Goal: Find specific page/section: Find specific page/section

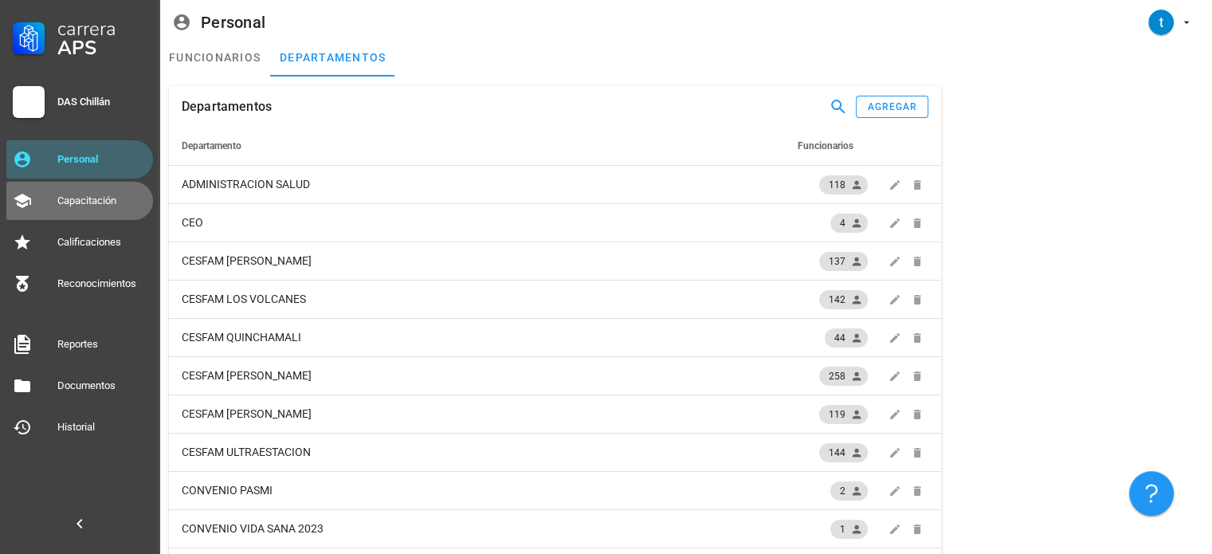
click at [92, 208] on div "Capacitación" at bounding box center [101, 200] width 89 height 25
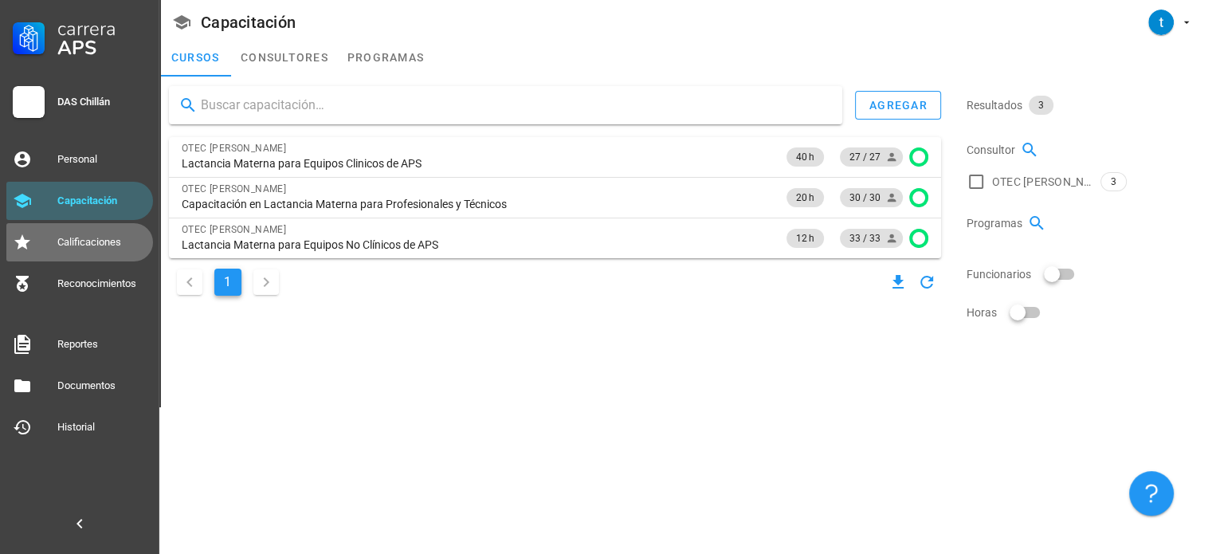
click at [104, 243] on div "Calificaciones" at bounding box center [101, 242] width 89 height 13
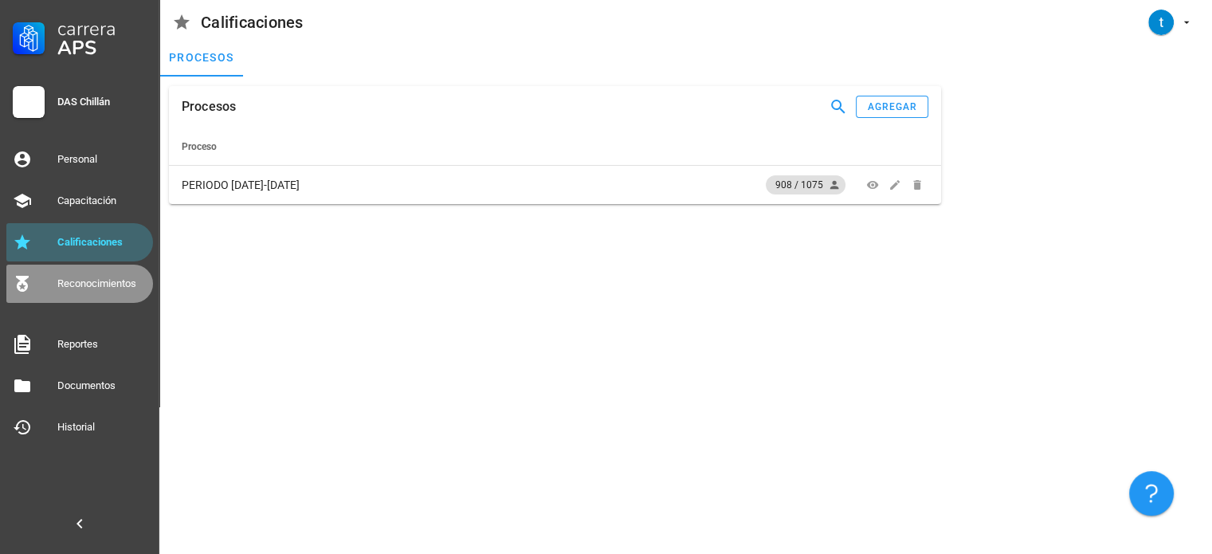
click at [101, 279] on div "Reconocimientos" at bounding box center [101, 283] width 89 height 13
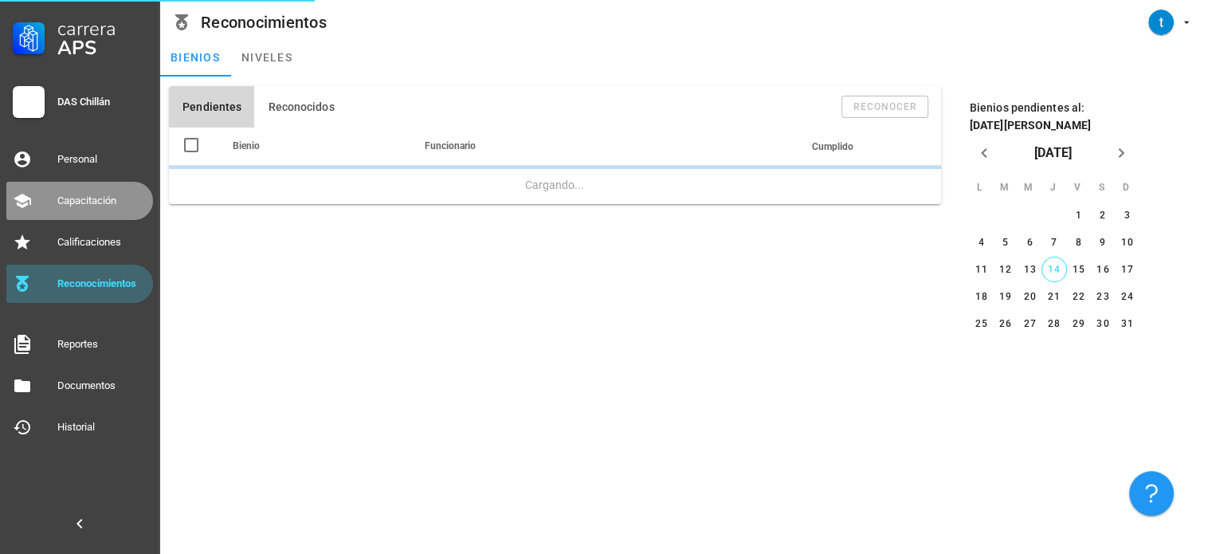
click at [82, 195] on div "Capacitación" at bounding box center [101, 200] width 89 height 13
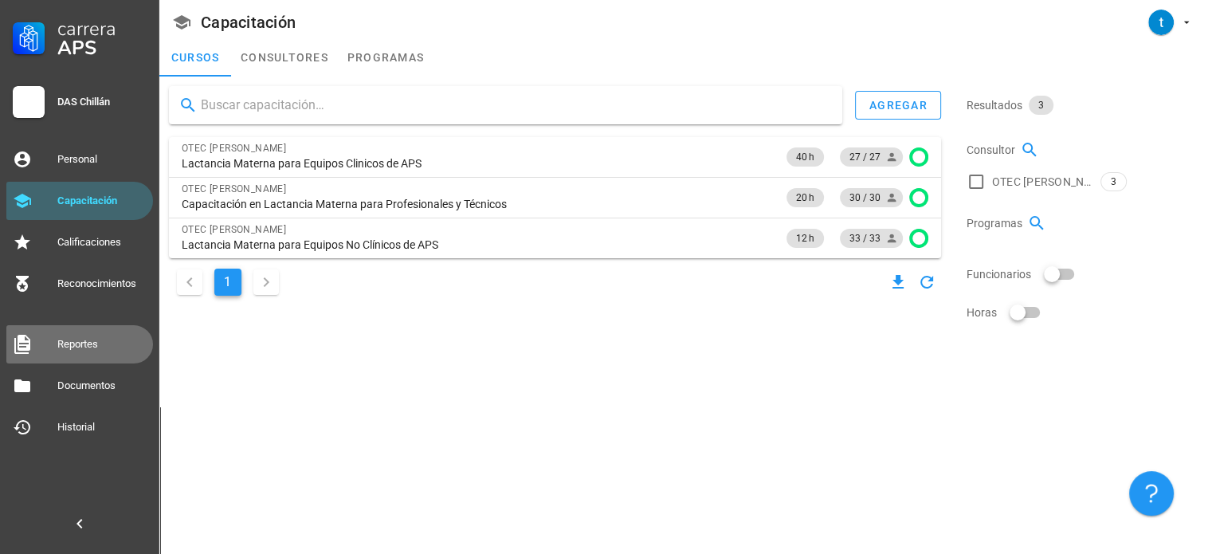
click at [90, 350] on div "Reportes" at bounding box center [101, 344] width 89 height 13
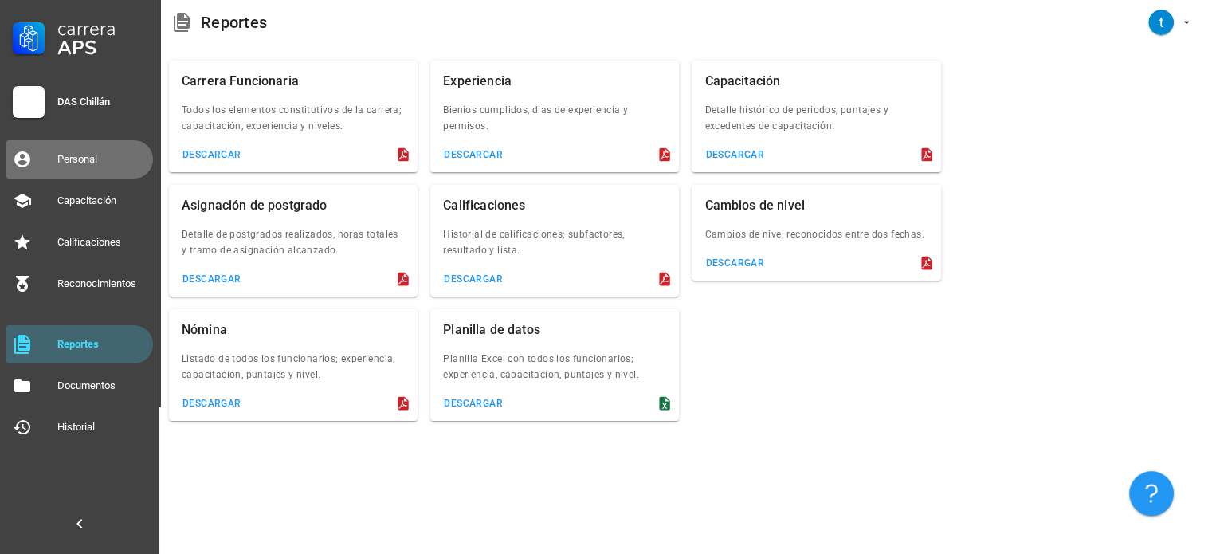
click at [73, 159] on div "Personal" at bounding box center [101, 159] width 89 height 13
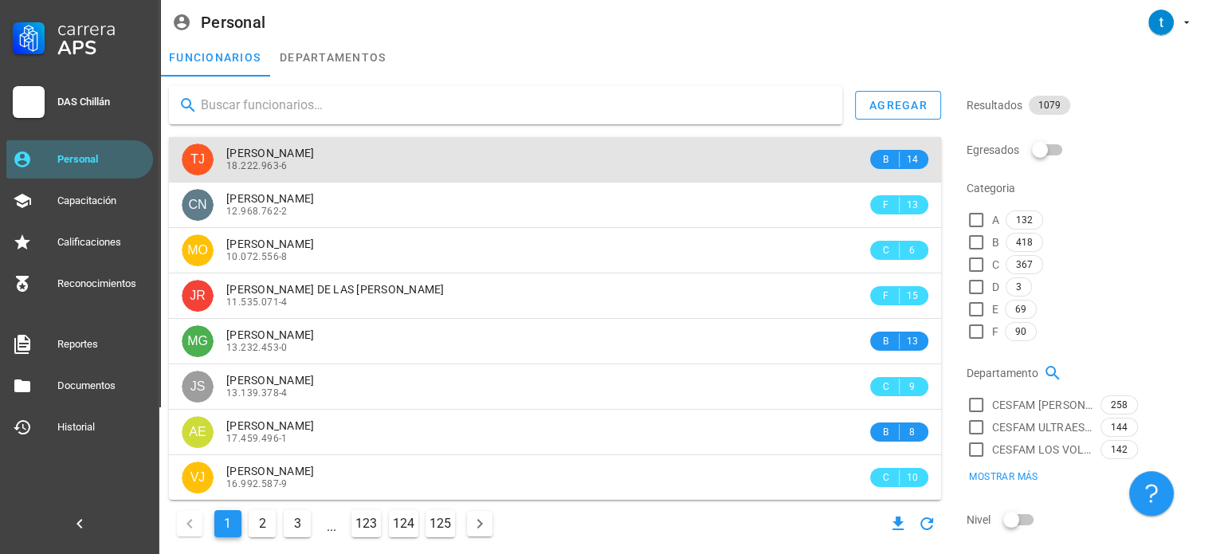
click at [733, 169] on div "18.222.963-6" at bounding box center [546, 165] width 641 height 11
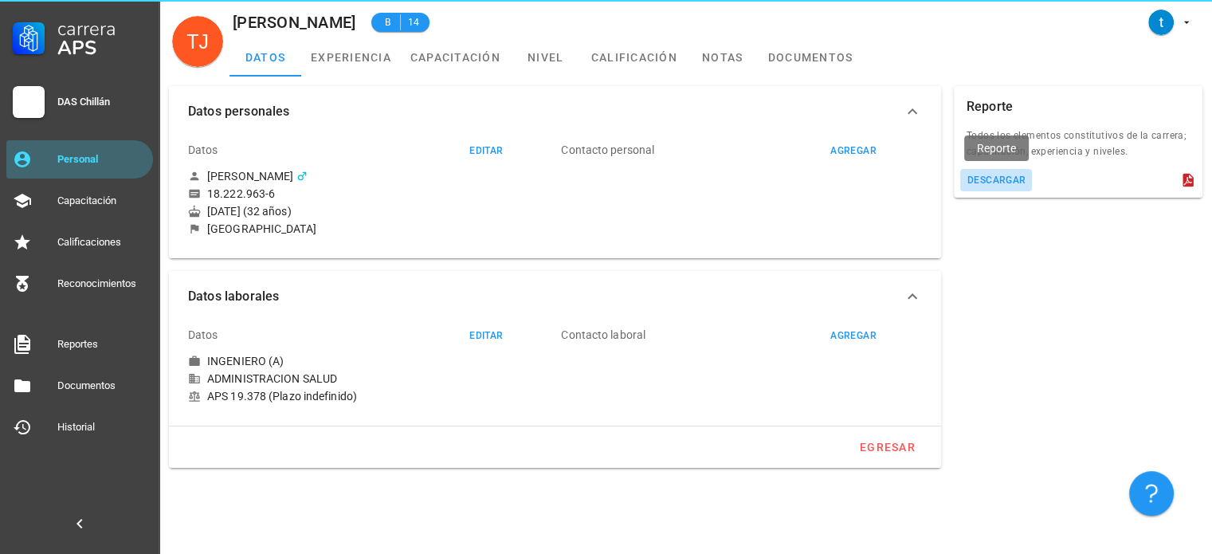
click at [972, 177] on div "descargar" at bounding box center [997, 180] width 60 height 11
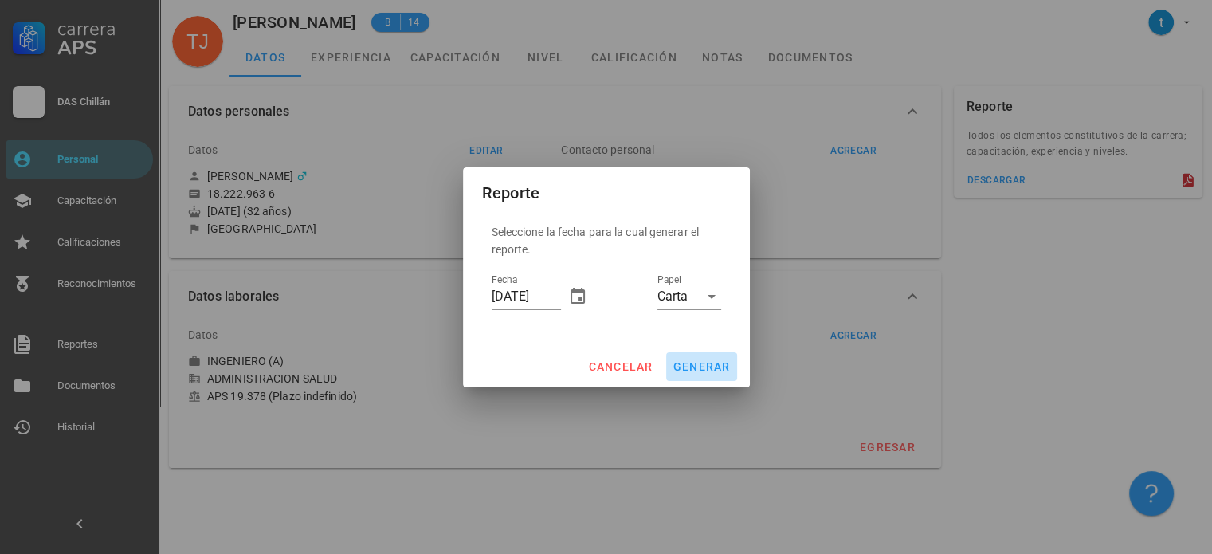
click at [704, 371] on span "generar" at bounding box center [702, 366] width 58 height 13
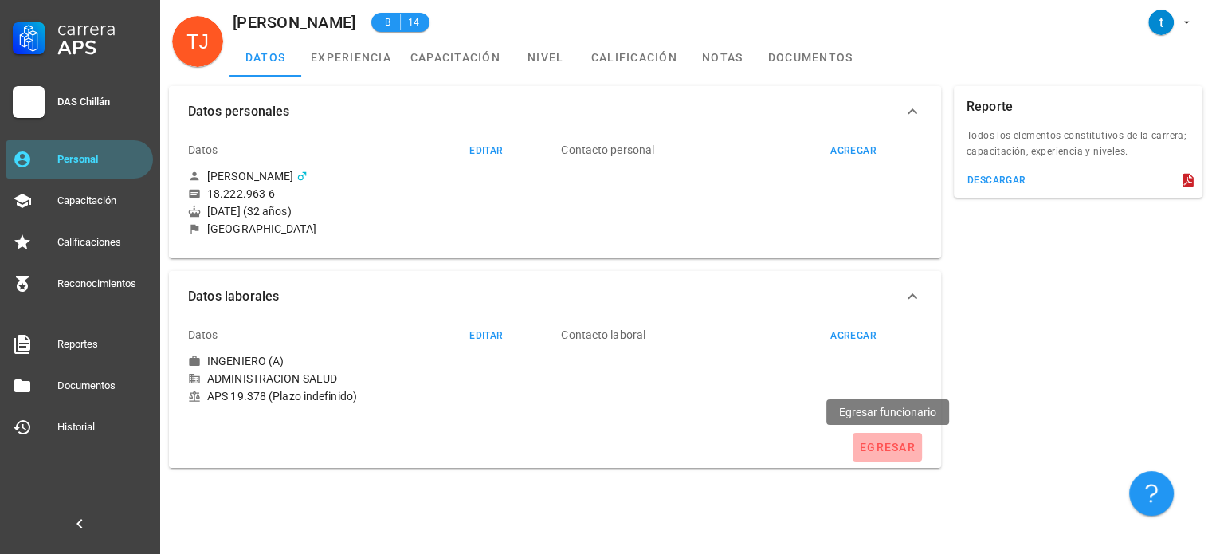
click at [889, 455] on button "egresar" at bounding box center [887, 447] width 69 height 29
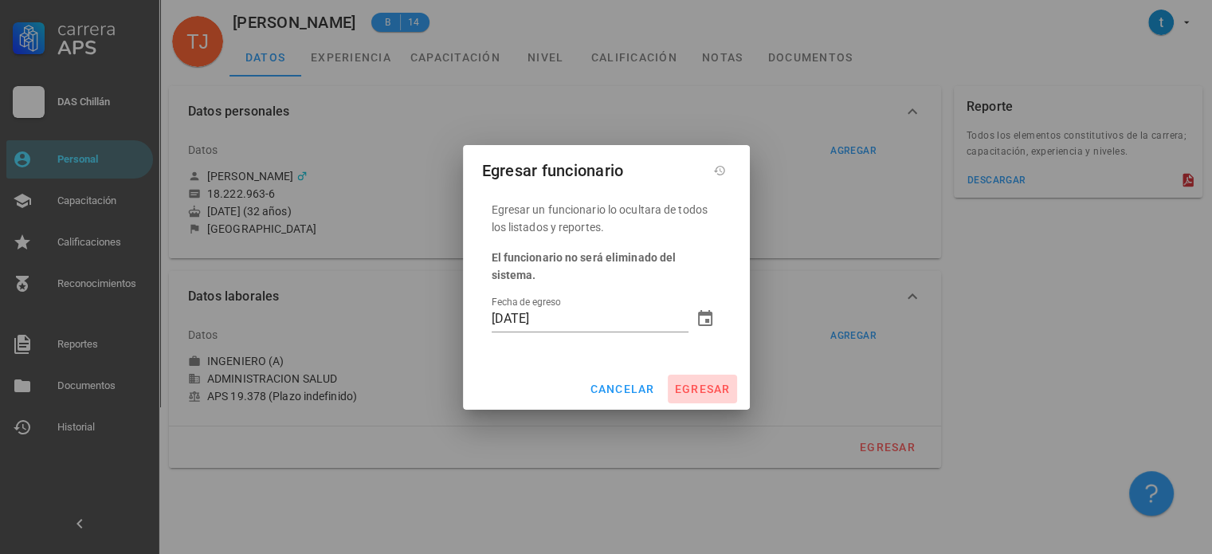
click at [706, 382] on span "egresar" at bounding box center [702, 388] width 57 height 13
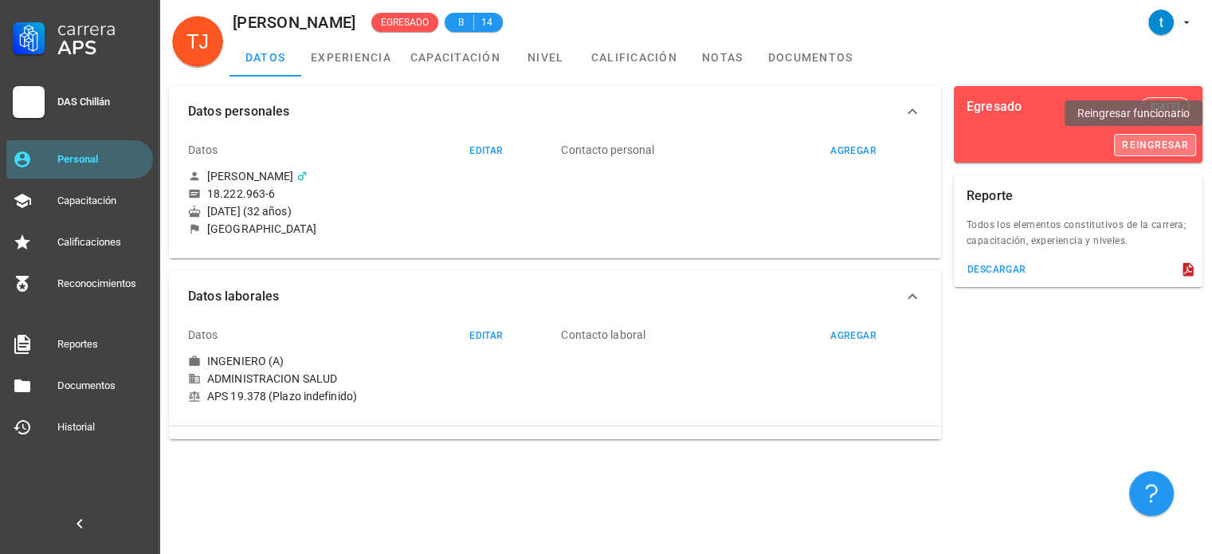
click at [1152, 146] on div "reingresar" at bounding box center [1155, 144] width 68 height 11
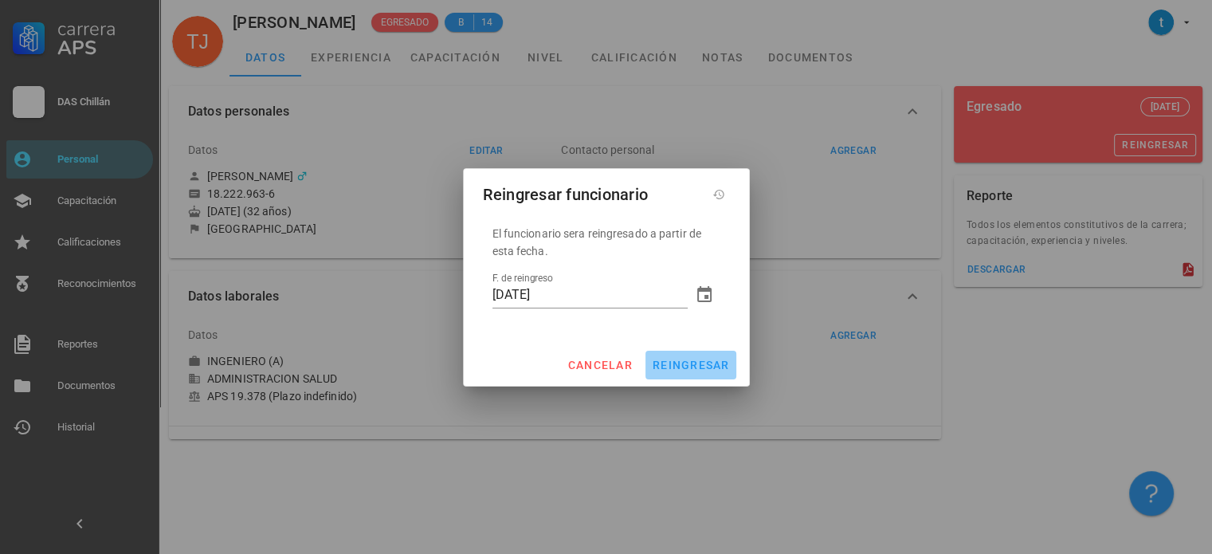
click at [689, 360] on span "reingresar" at bounding box center [691, 365] width 78 height 13
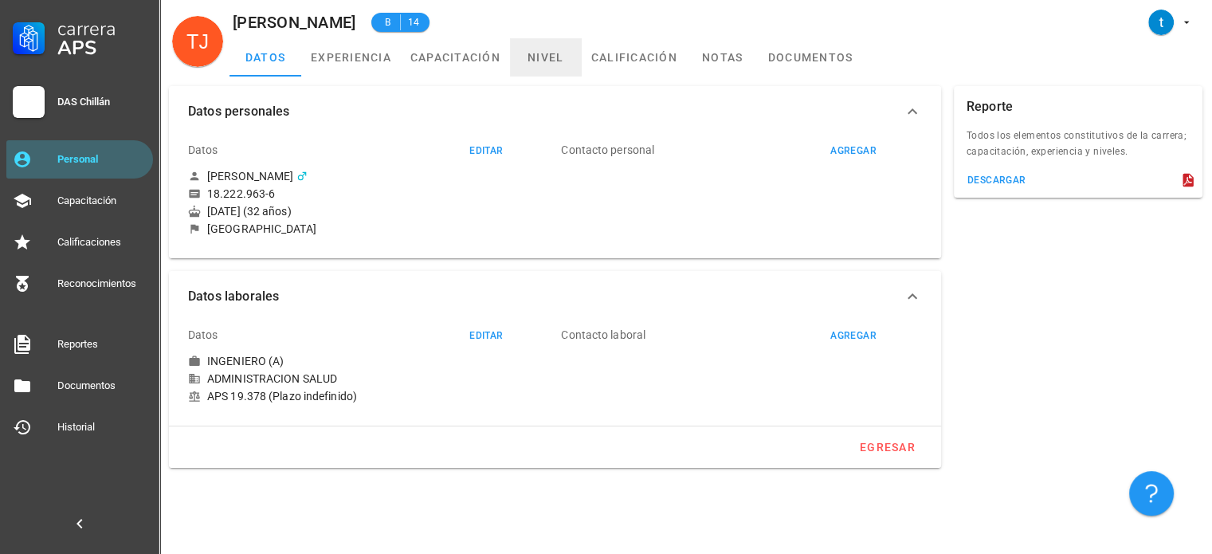
click at [557, 63] on link "nivel" at bounding box center [546, 57] width 72 height 38
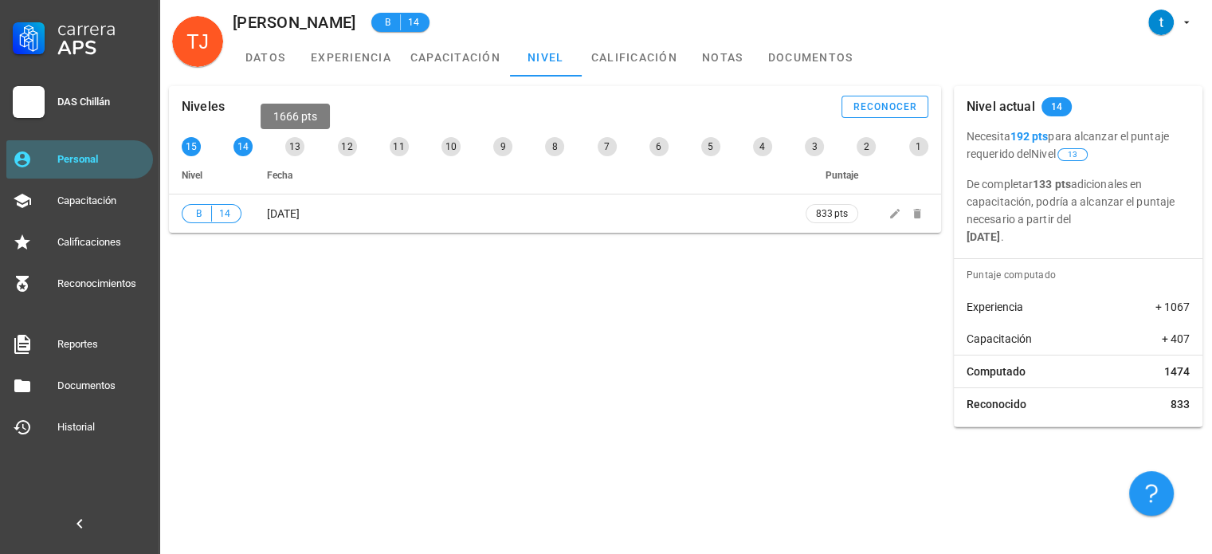
click at [298, 146] on div "13" at bounding box center [294, 146] width 19 height 19
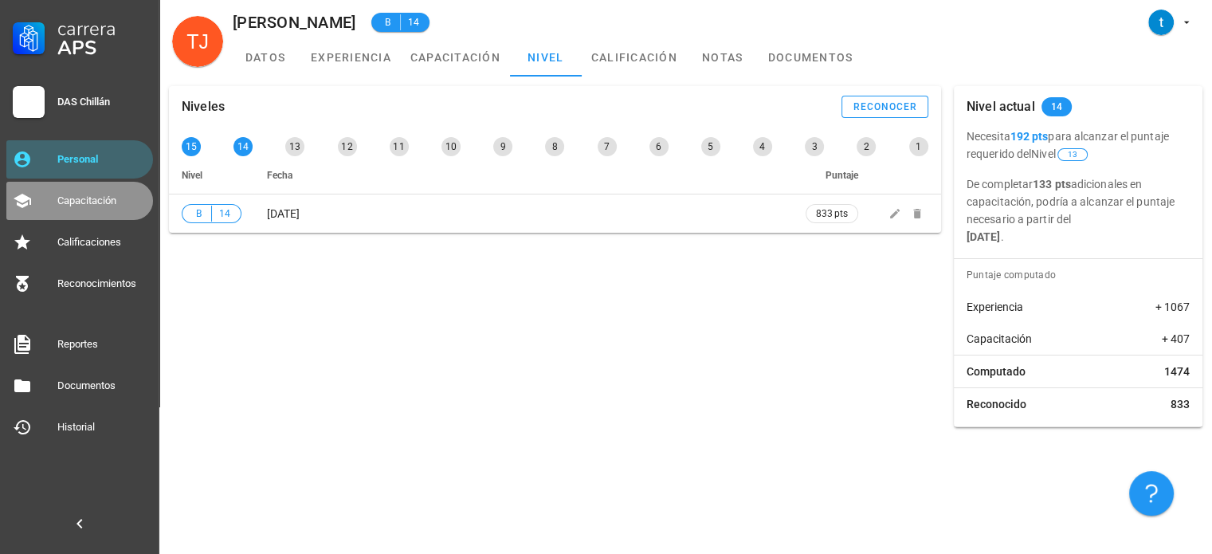
click at [98, 210] on div "Capacitación" at bounding box center [101, 200] width 89 height 25
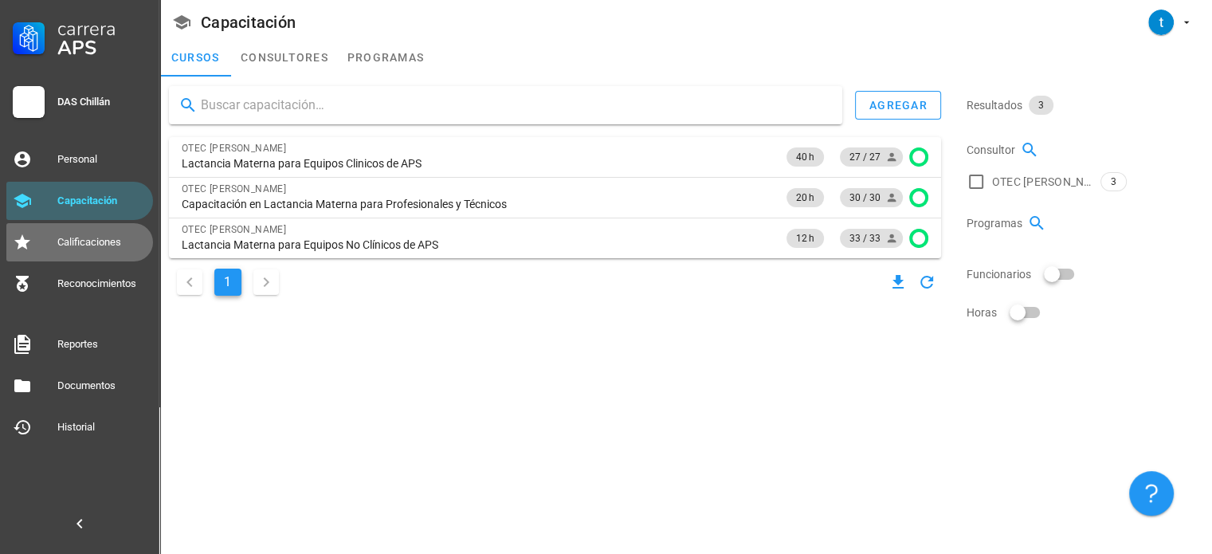
click at [96, 257] on link "Calificaciones" at bounding box center [79, 242] width 147 height 38
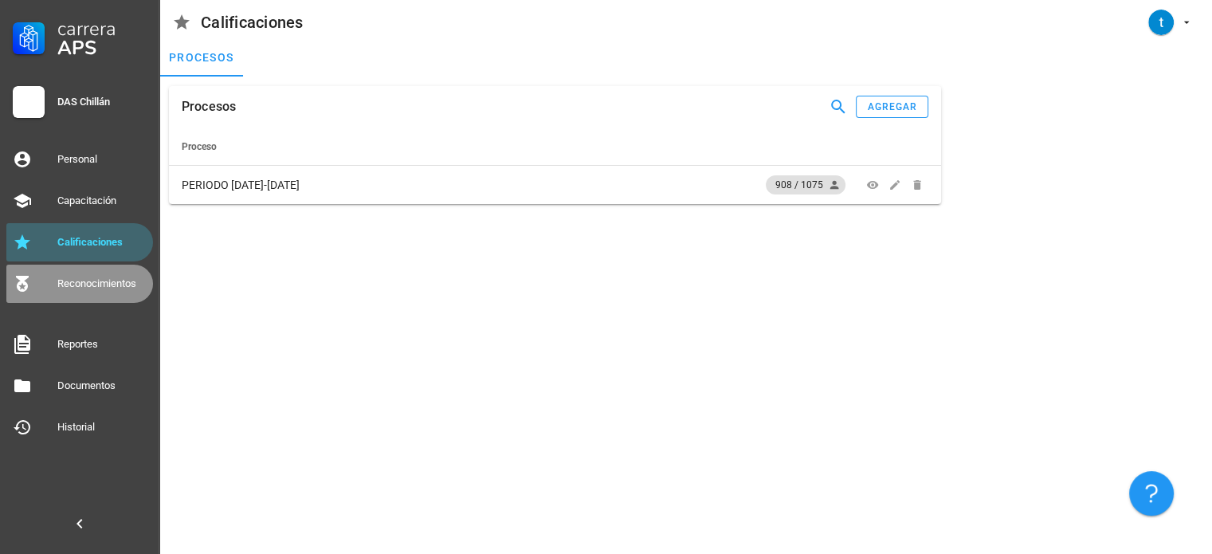
click at [110, 291] on div "Reconocimientos" at bounding box center [101, 283] width 89 height 25
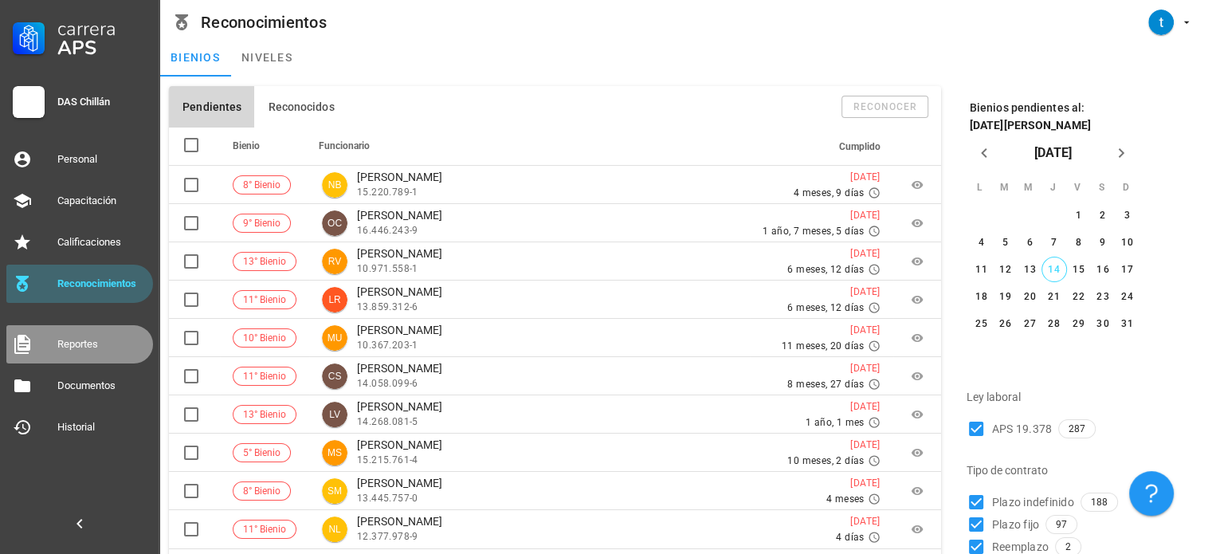
click at [87, 331] on div "Reportes" at bounding box center [101, 343] width 89 height 25
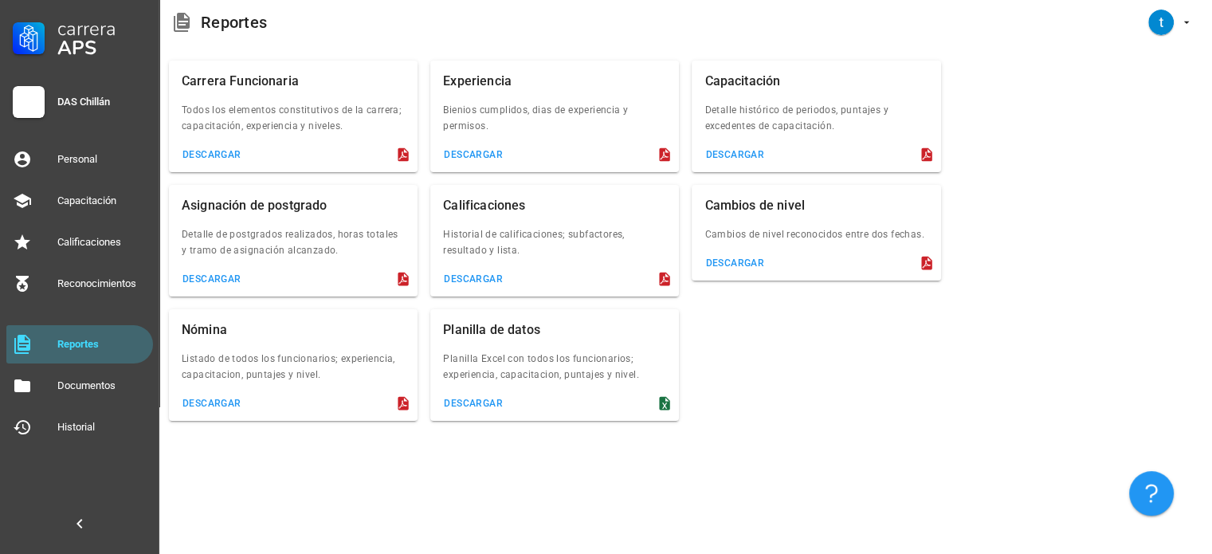
click at [516, 284] on div "descargar" at bounding box center [554, 282] width 249 height 29
click at [481, 273] on div "descargar" at bounding box center [473, 278] width 60 height 11
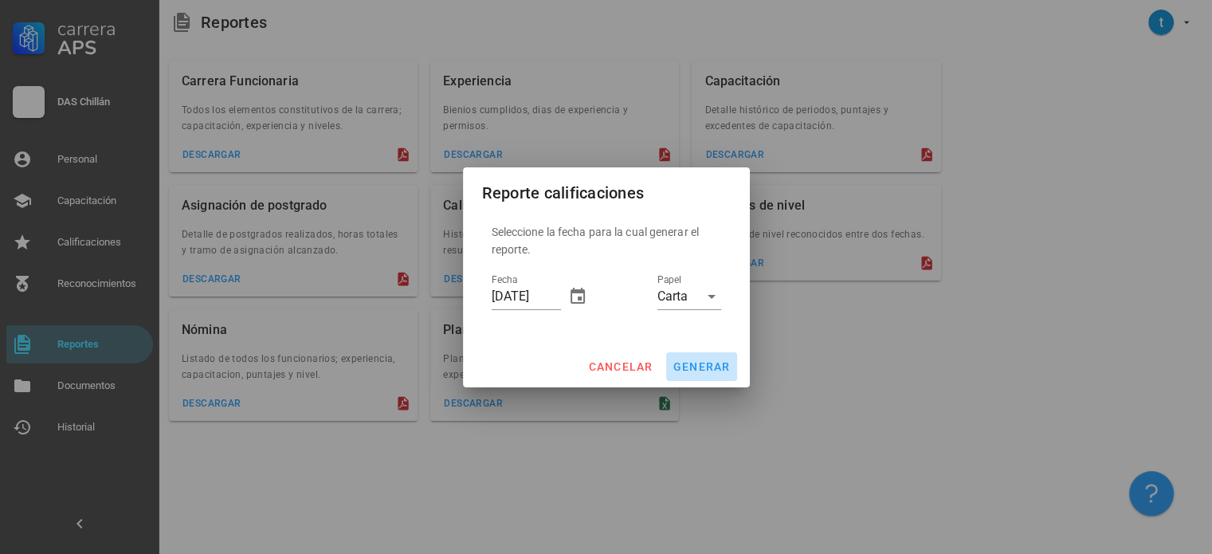
click at [708, 368] on span "generar" at bounding box center [702, 366] width 58 height 13
